Goal: Browse casually

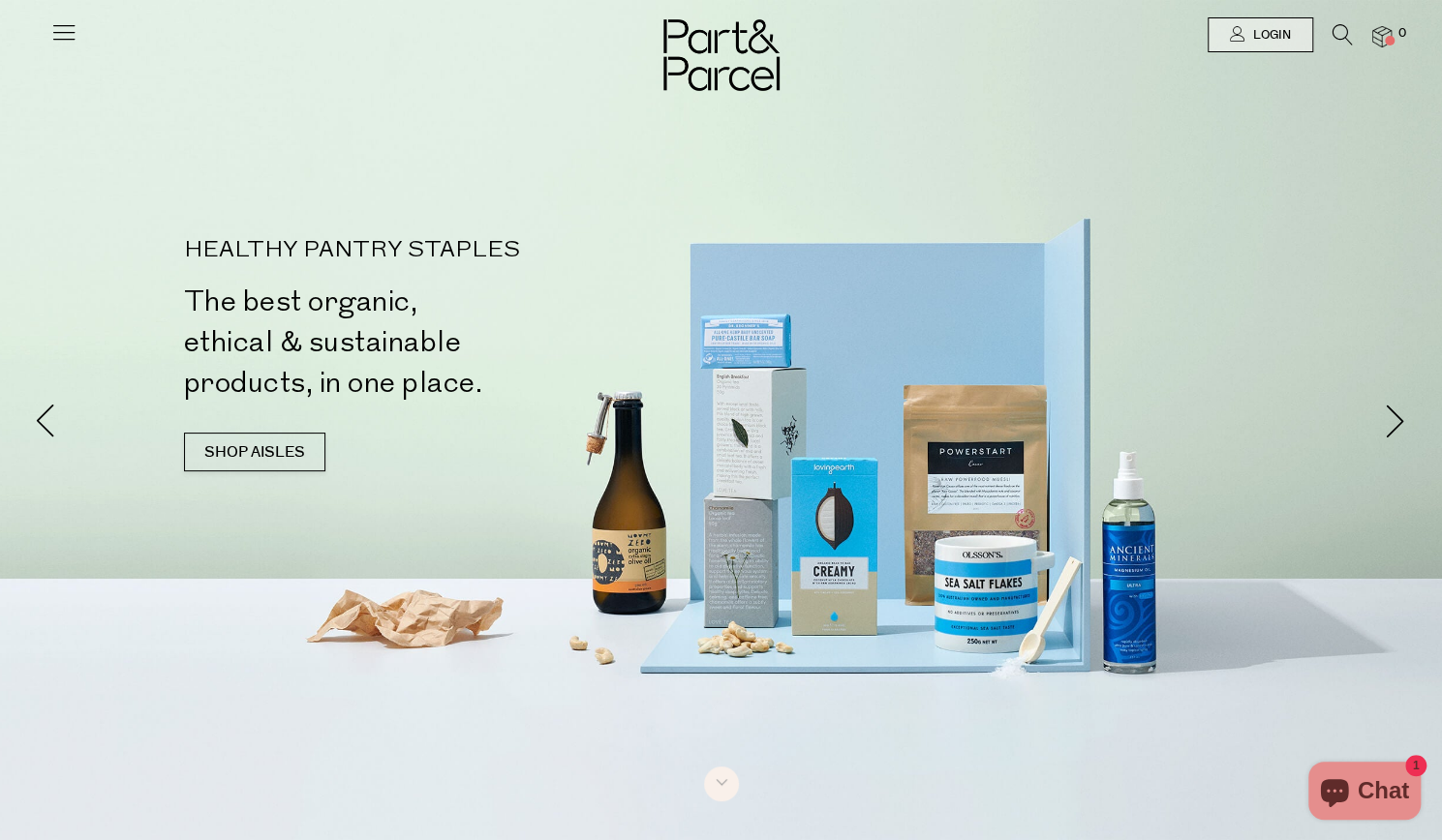
click at [1381, 35] on img at bounding box center [1381, 37] width 19 height 22
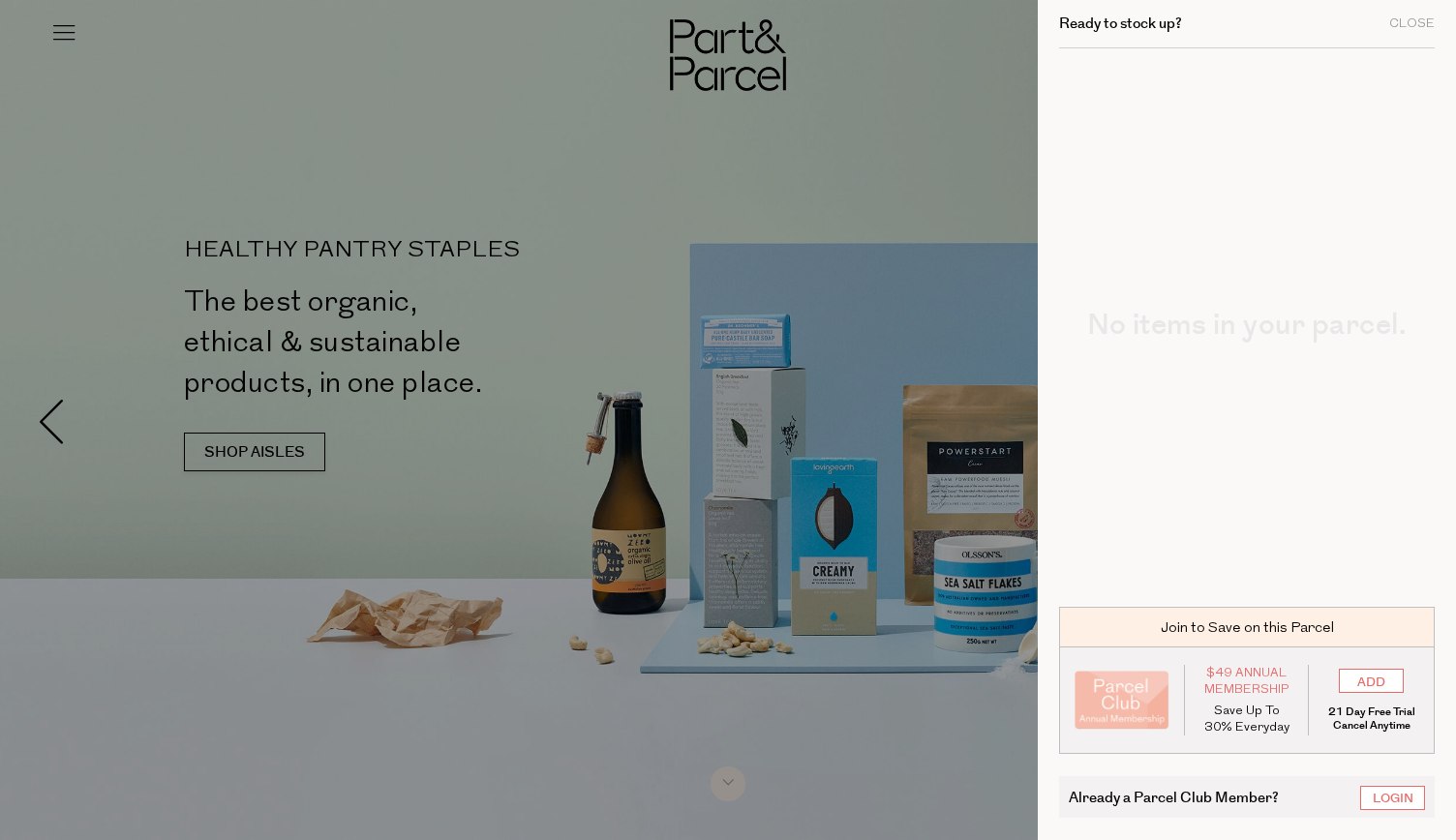
click at [664, 335] on div at bounding box center [728, 420] width 1456 height 840
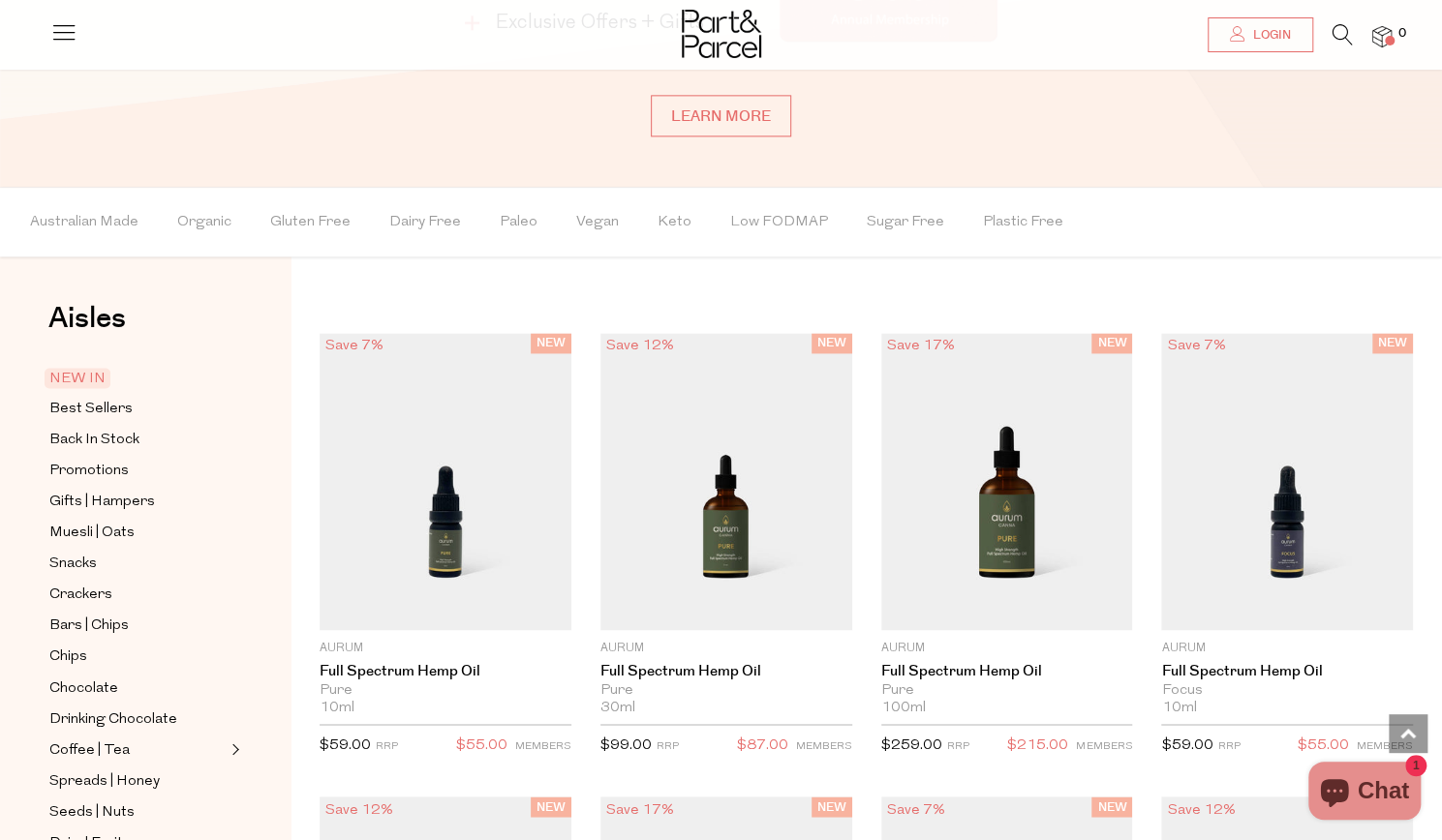
scroll to position [1662, 0]
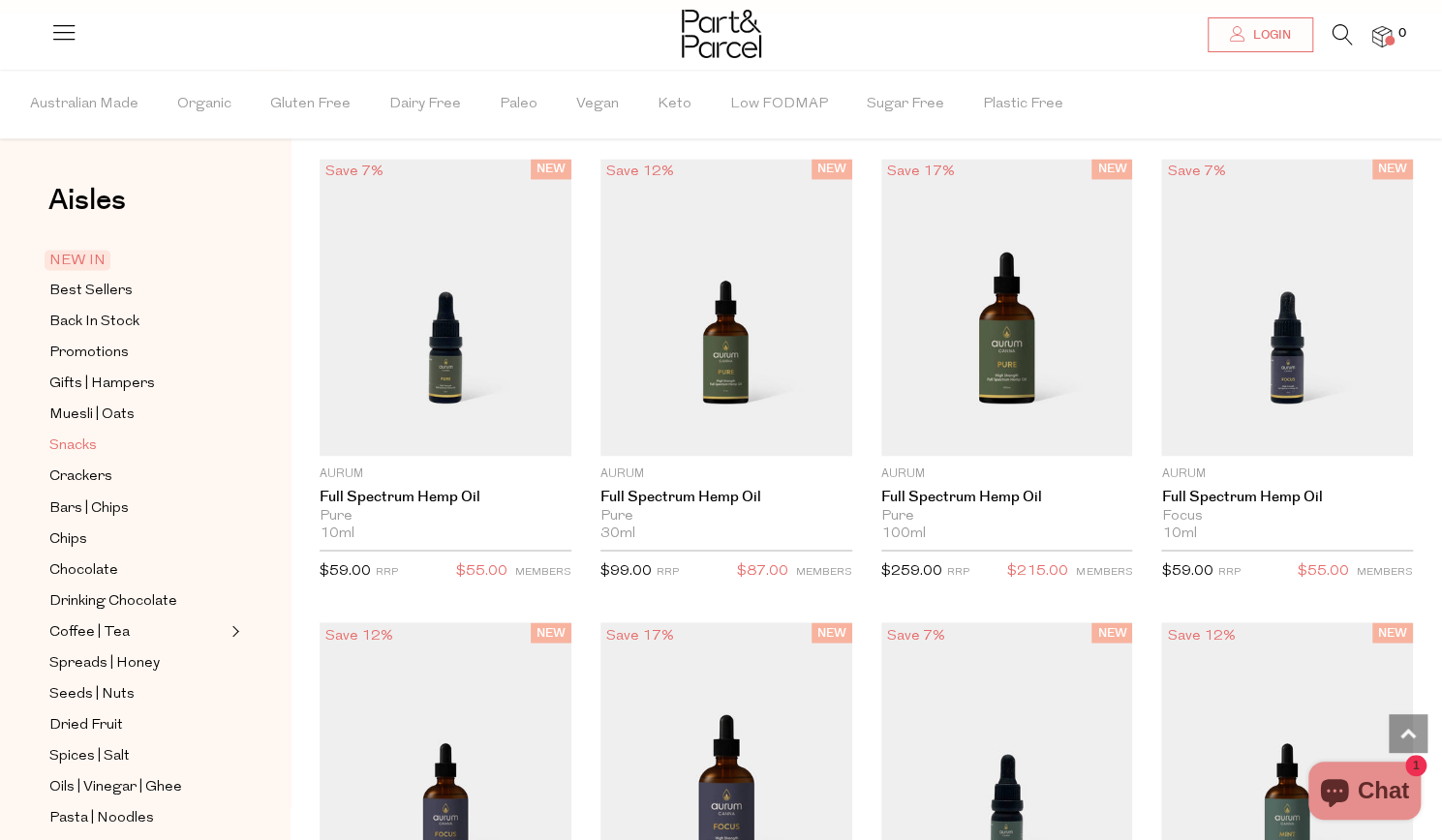
click at [83, 435] on span "Snacks" at bounding box center [74, 445] width 48 height 23
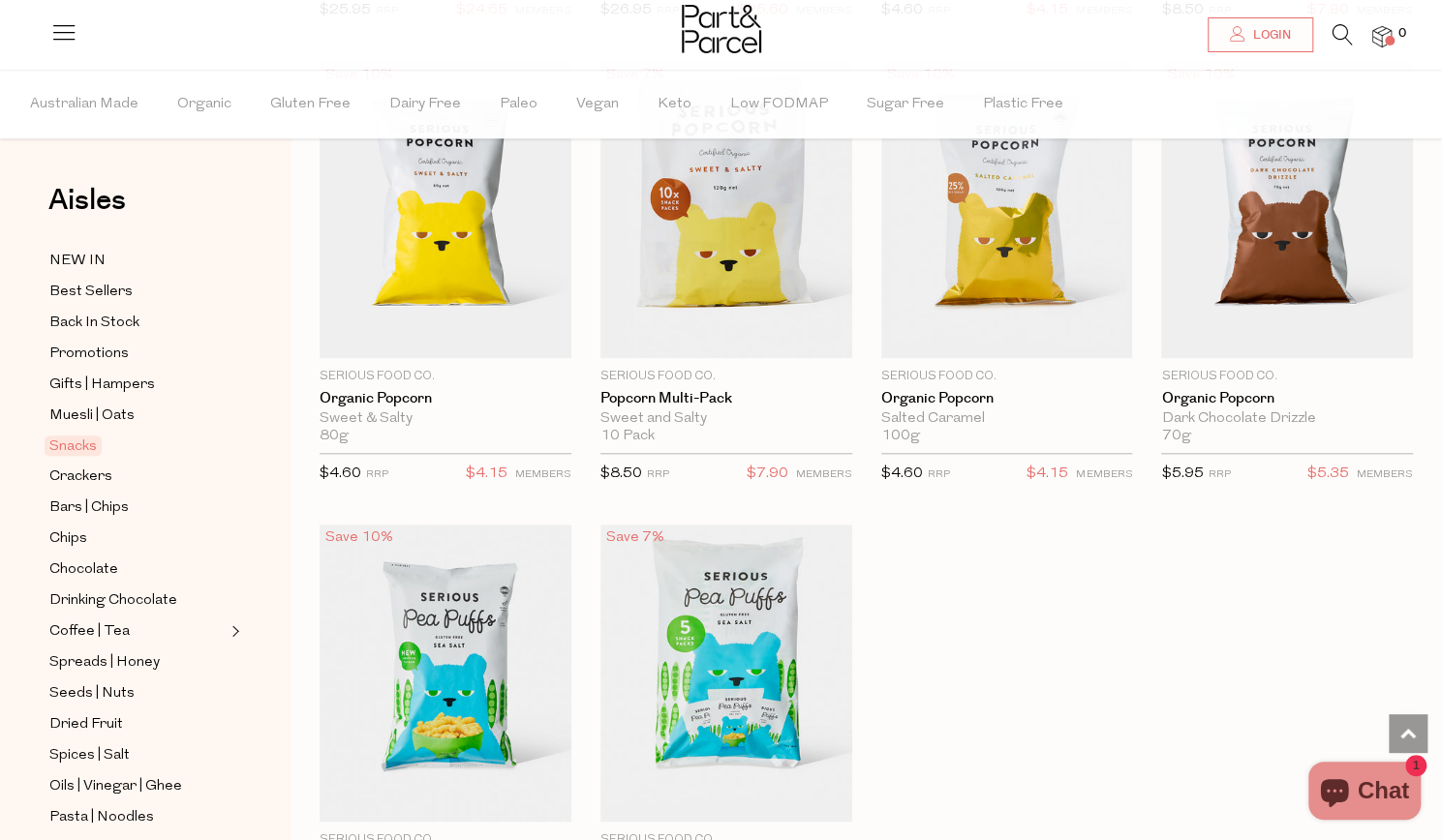
scroll to position [5307, 0]
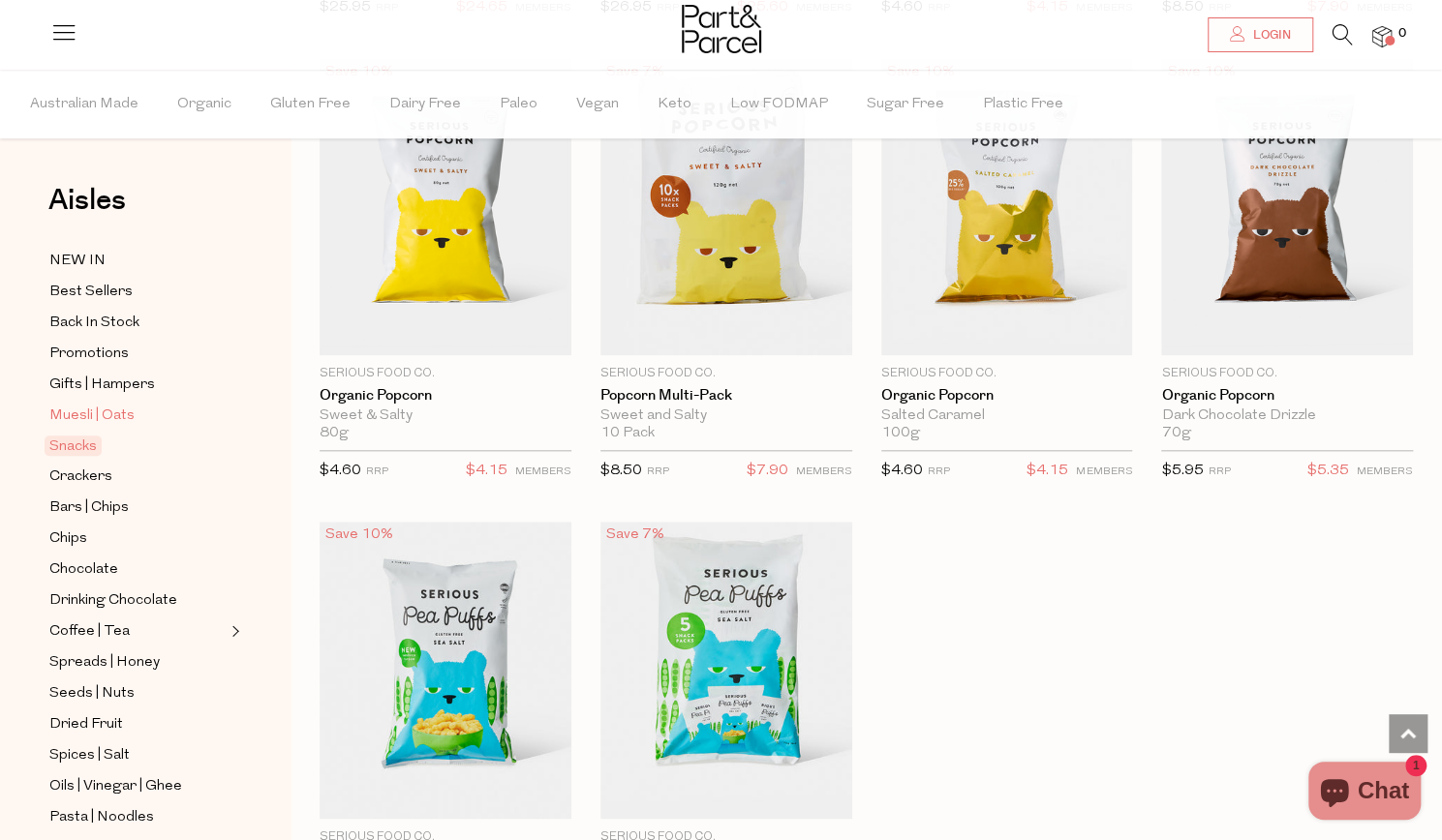
click at [105, 420] on span "Muesli | Oats" at bounding box center [92, 416] width 85 height 23
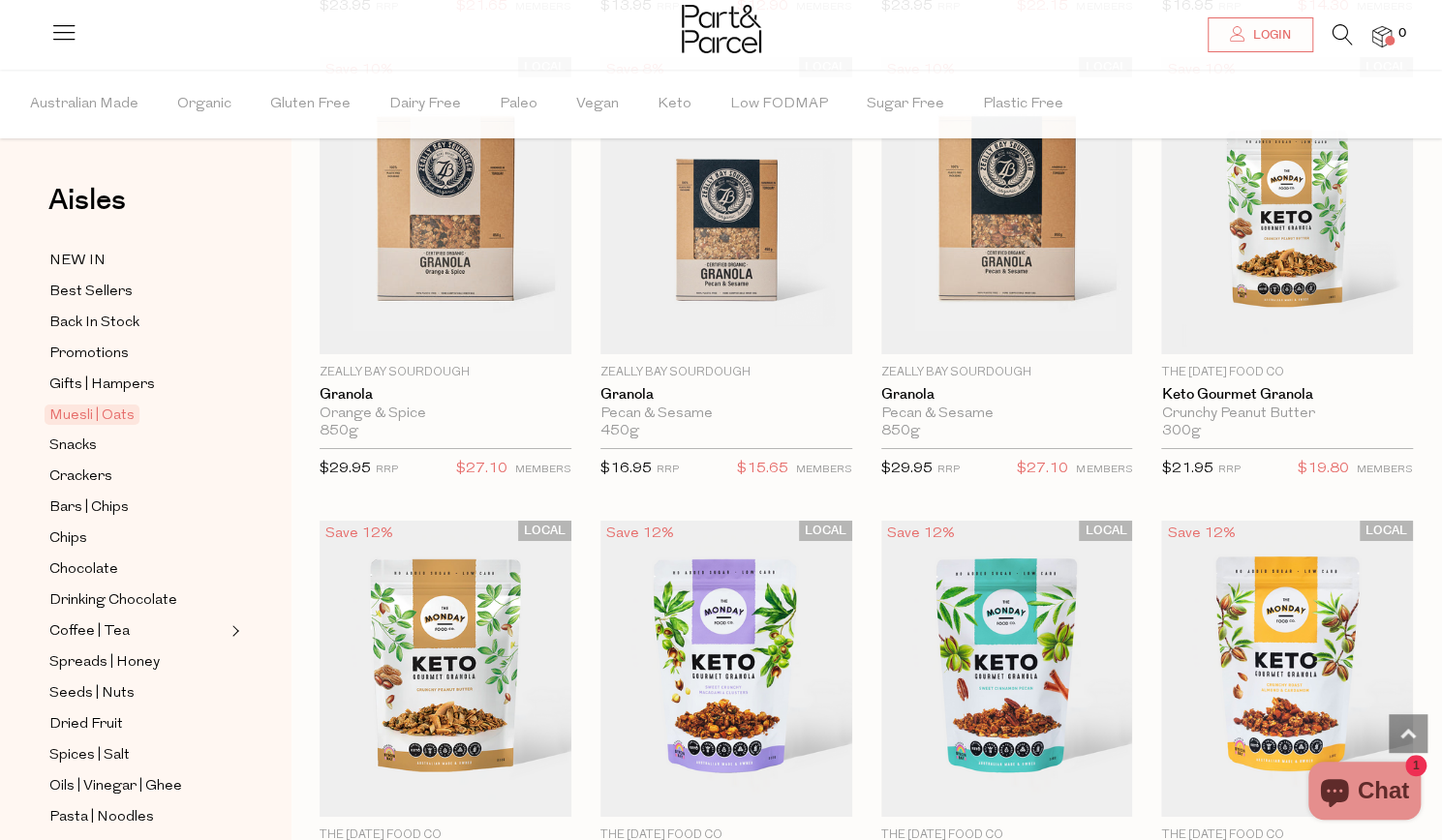
scroll to position [3938, 0]
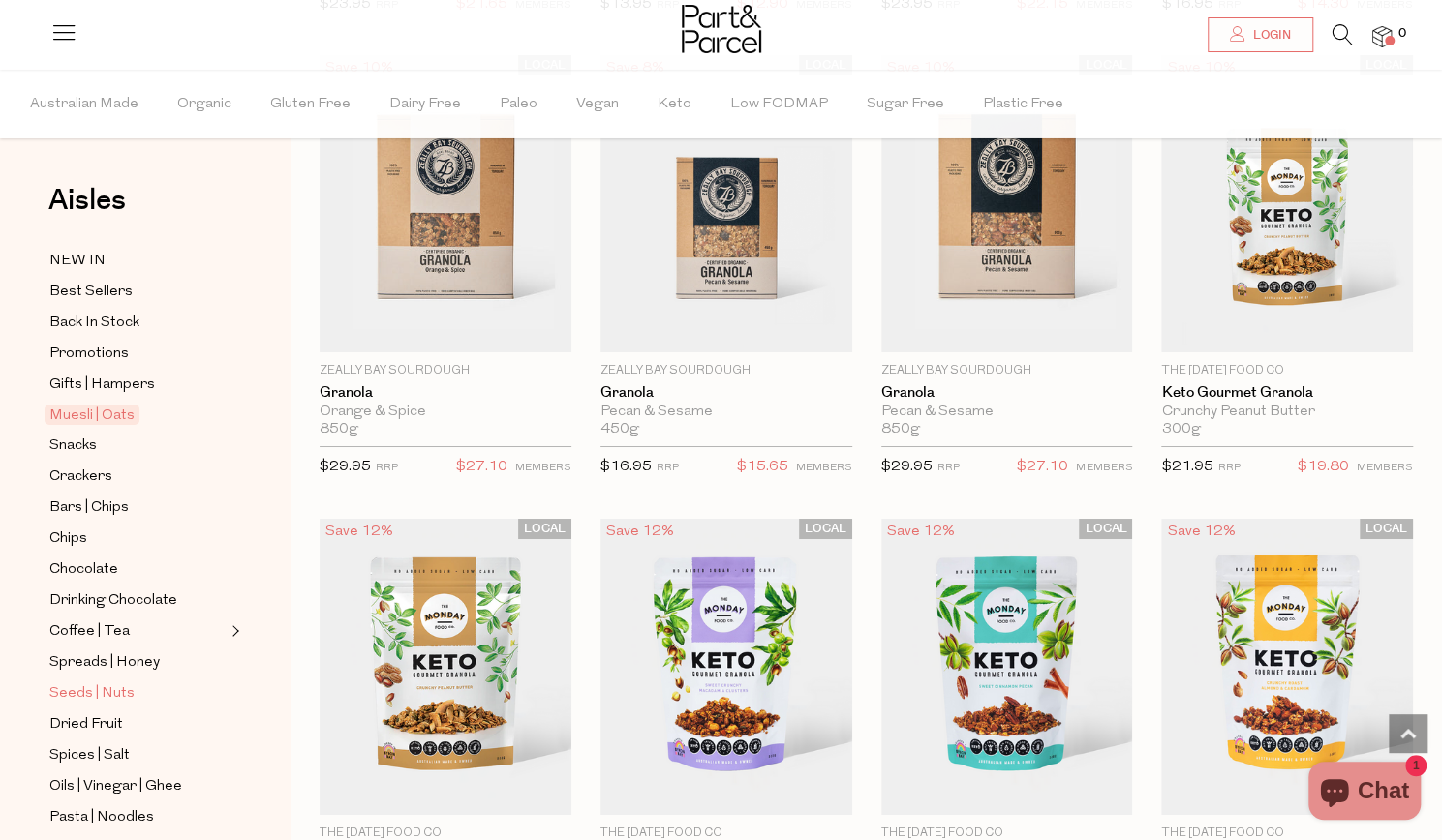
click at [95, 683] on span "Seeds | Nuts" at bounding box center [92, 694] width 85 height 23
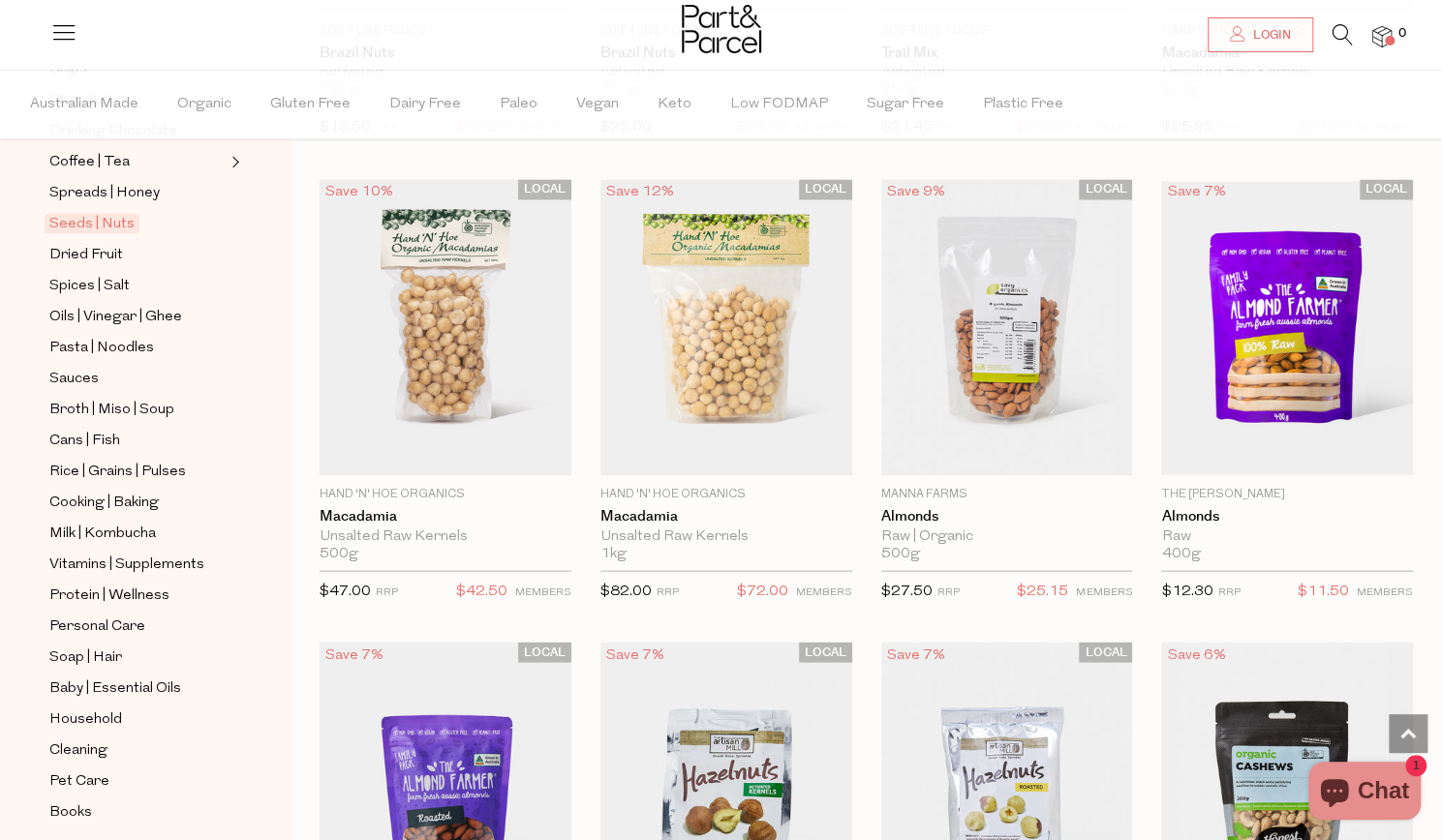
scroll to position [506, 0]
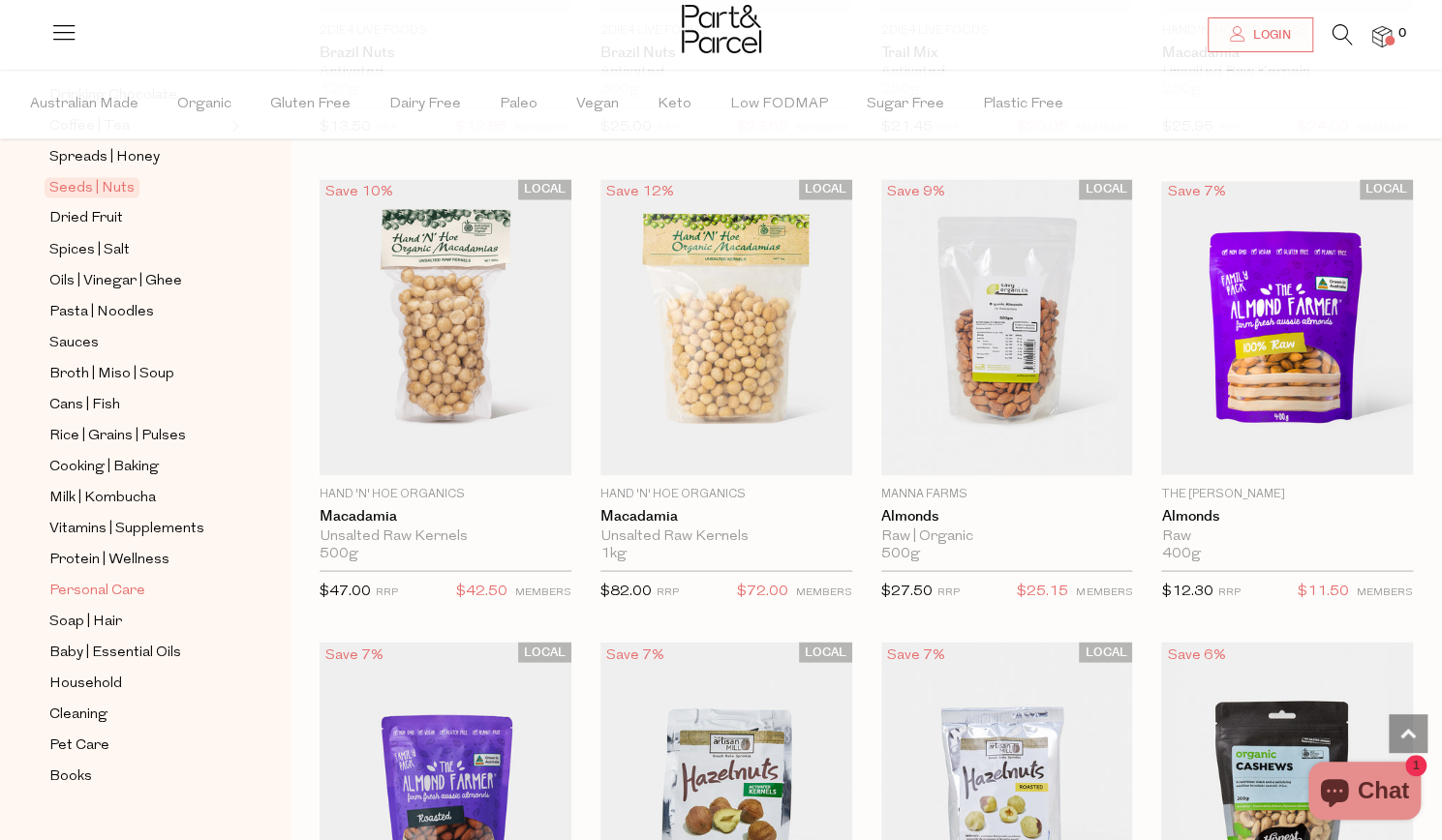
click at [114, 579] on span "Personal Care" at bounding box center [98, 590] width 96 height 23
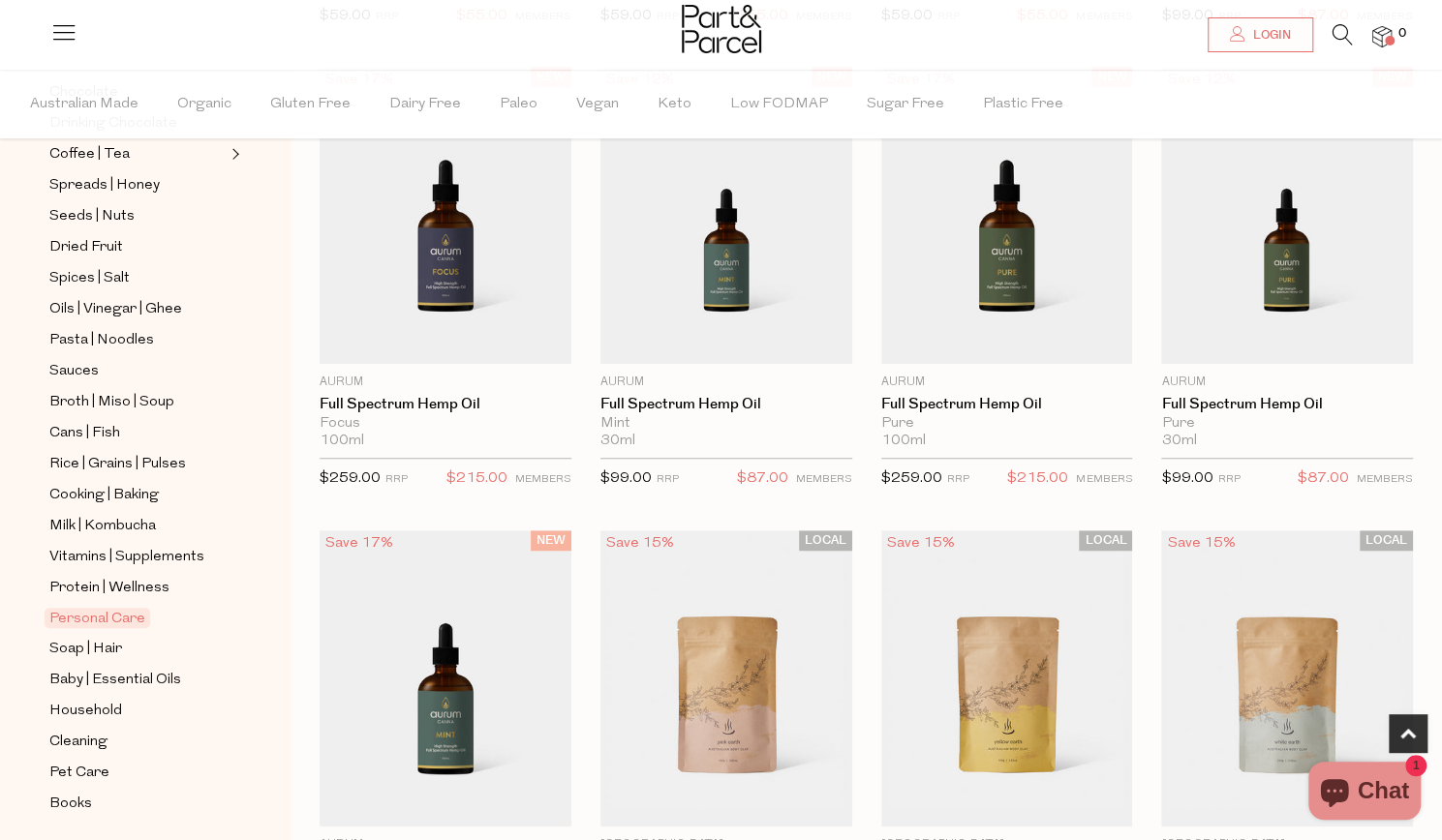
scroll to position [755, 0]
